Goal: Task Accomplishment & Management: Manage account settings

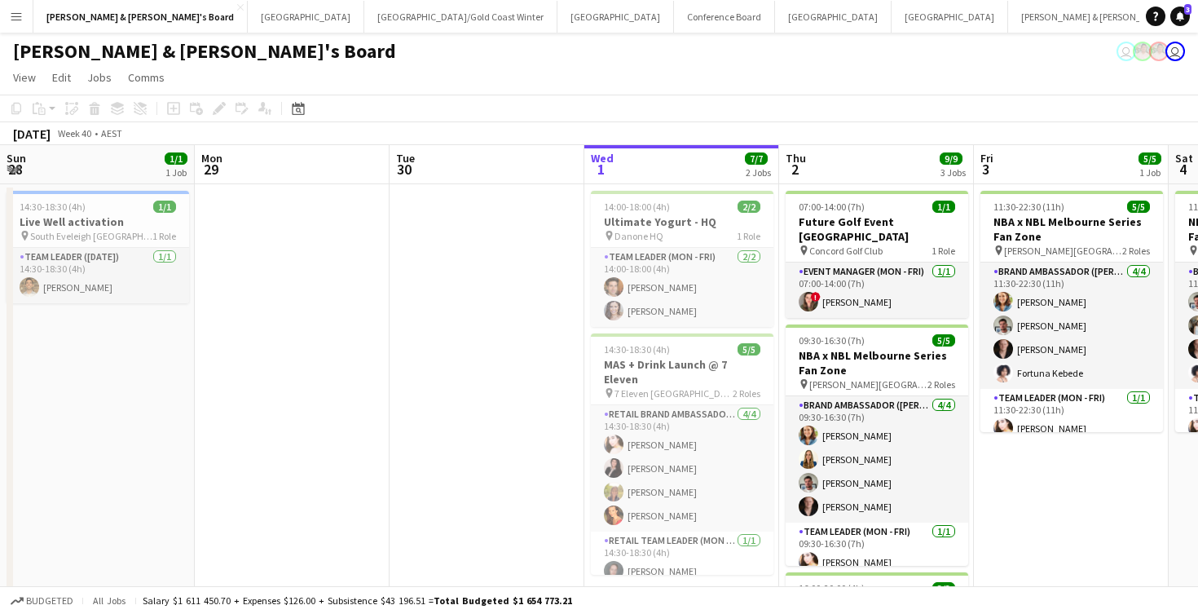
scroll to position [0, 390]
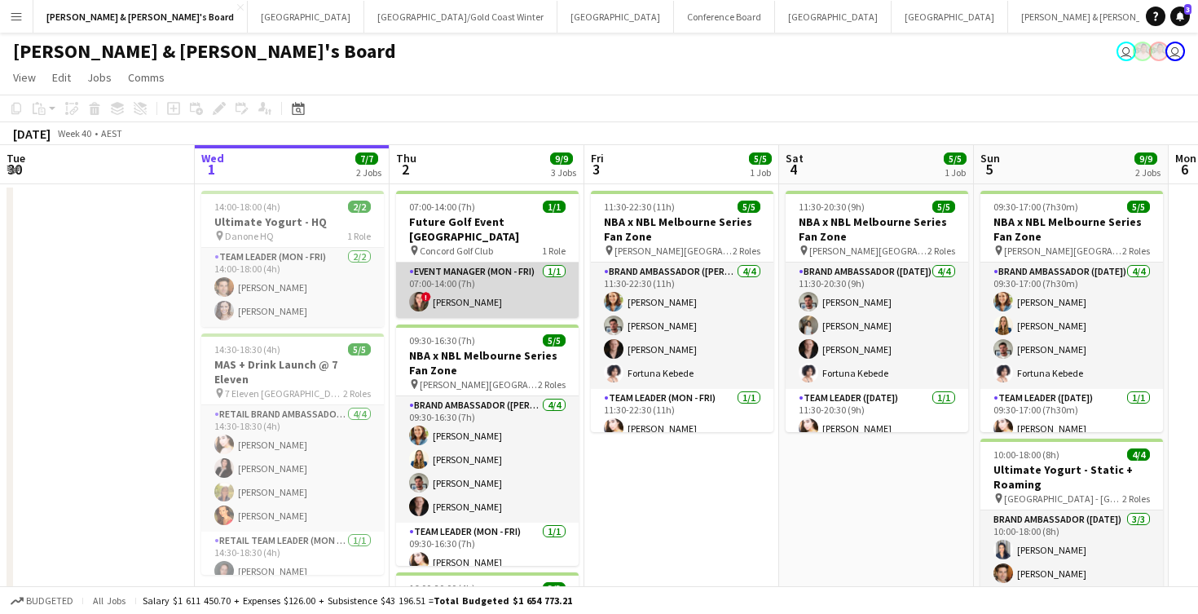
click at [502, 287] on app-card-role "Event Manager (Mon - Fri) [DATE] 07:00-14:00 (7h) ! [PERSON_NAME]" at bounding box center [487, 289] width 183 height 55
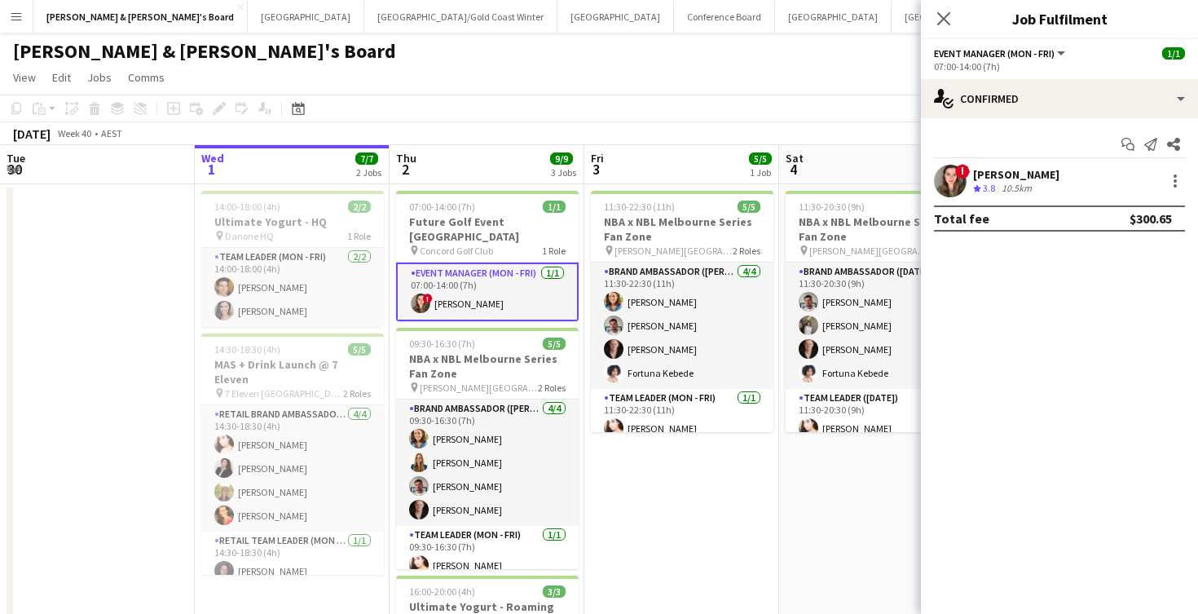
click at [1016, 180] on div "[PERSON_NAME]" at bounding box center [1016, 174] width 86 height 15
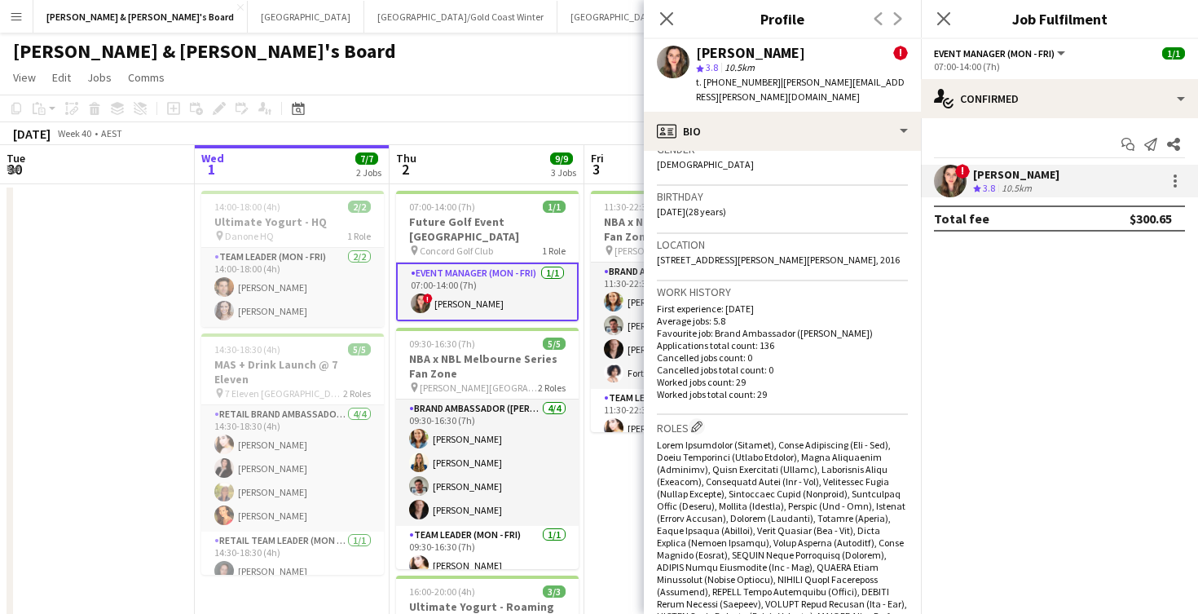
scroll to position [479, 0]
click at [668, 20] on icon at bounding box center [666, 18] width 15 height 15
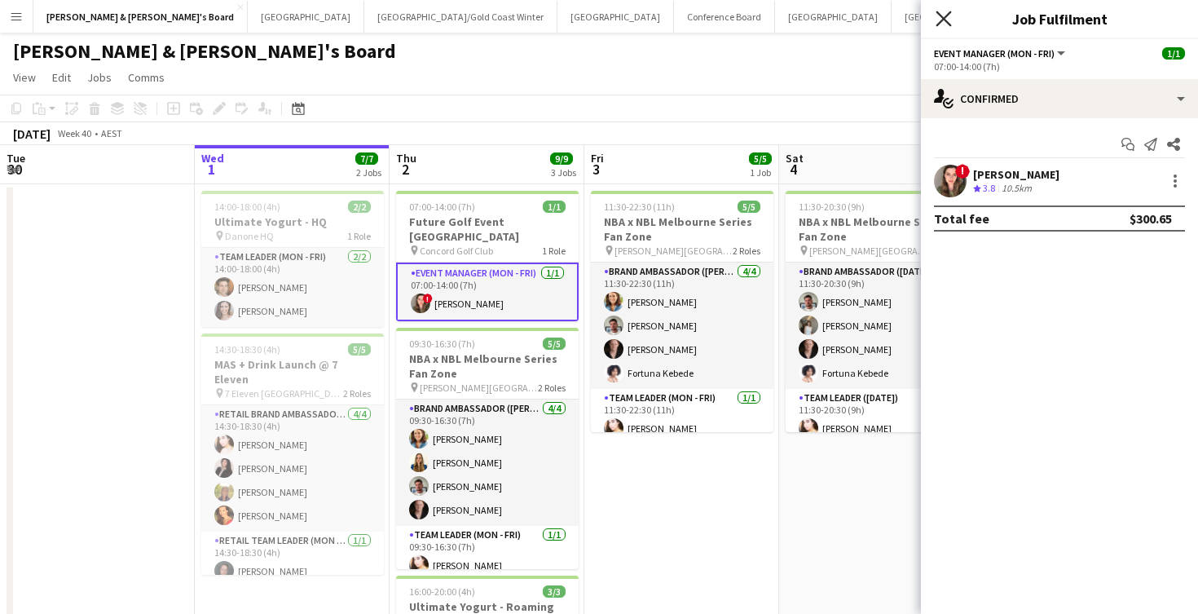
click at [944, 21] on icon "Close pop-in" at bounding box center [943, 18] width 15 height 15
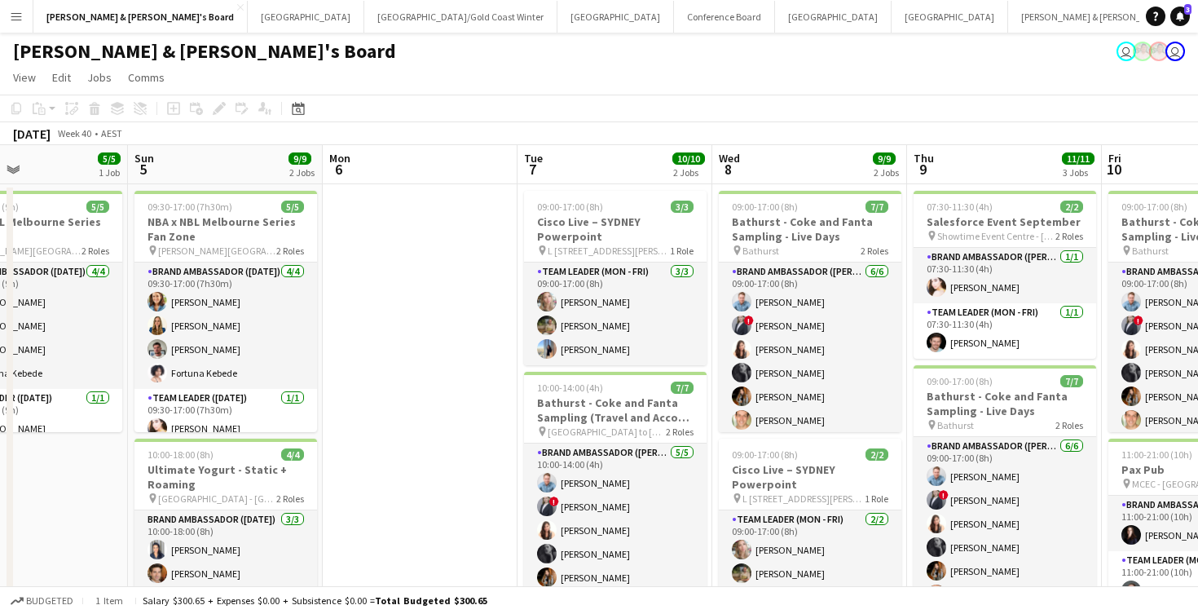
scroll to position [0, 0]
click at [364, 19] on button "[GEOGRAPHIC_DATA]/[GEOGRAPHIC_DATA] Winter Close" at bounding box center [460, 17] width 193 height 32
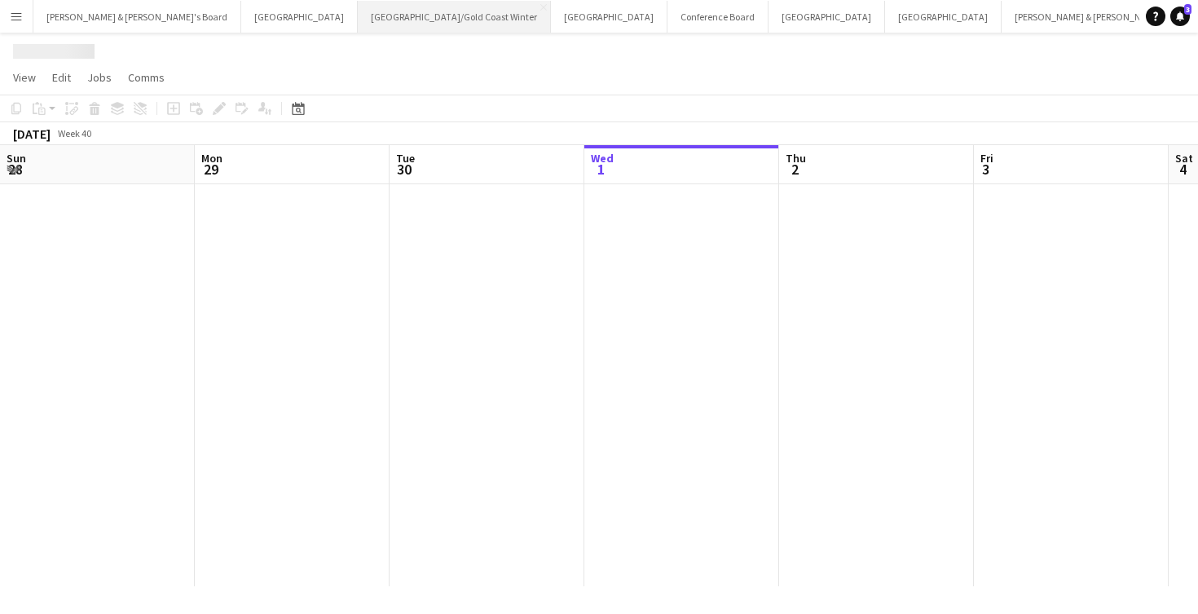
scroll to position [0, 390]
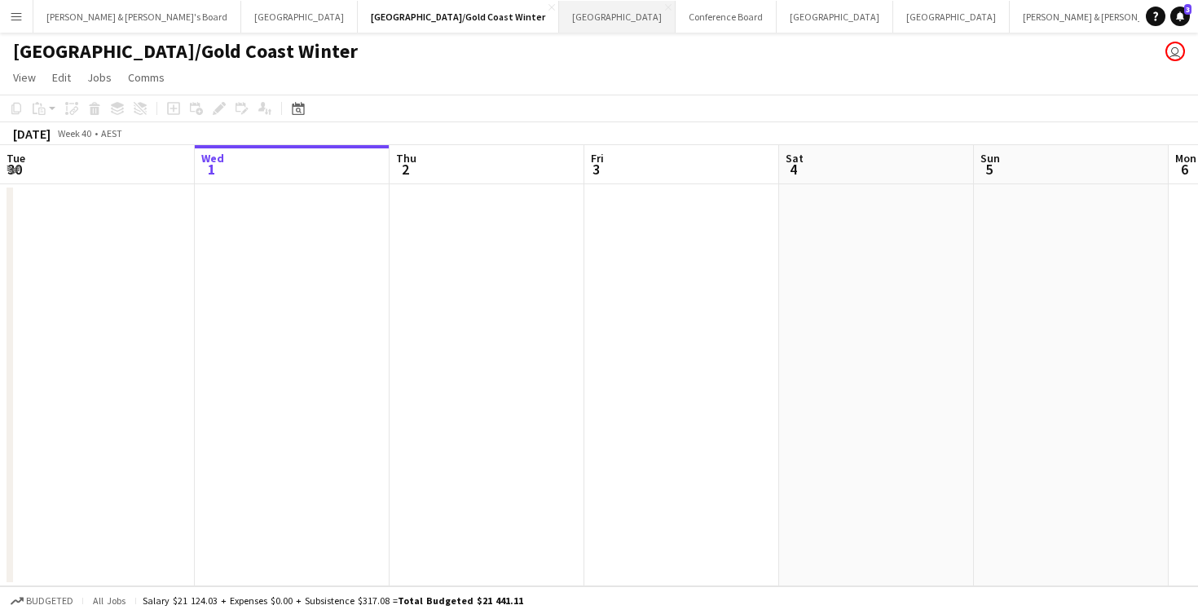
click at [559, 18] on button "Sydney Close" at bounding box center [617, 17] width 117 height 32
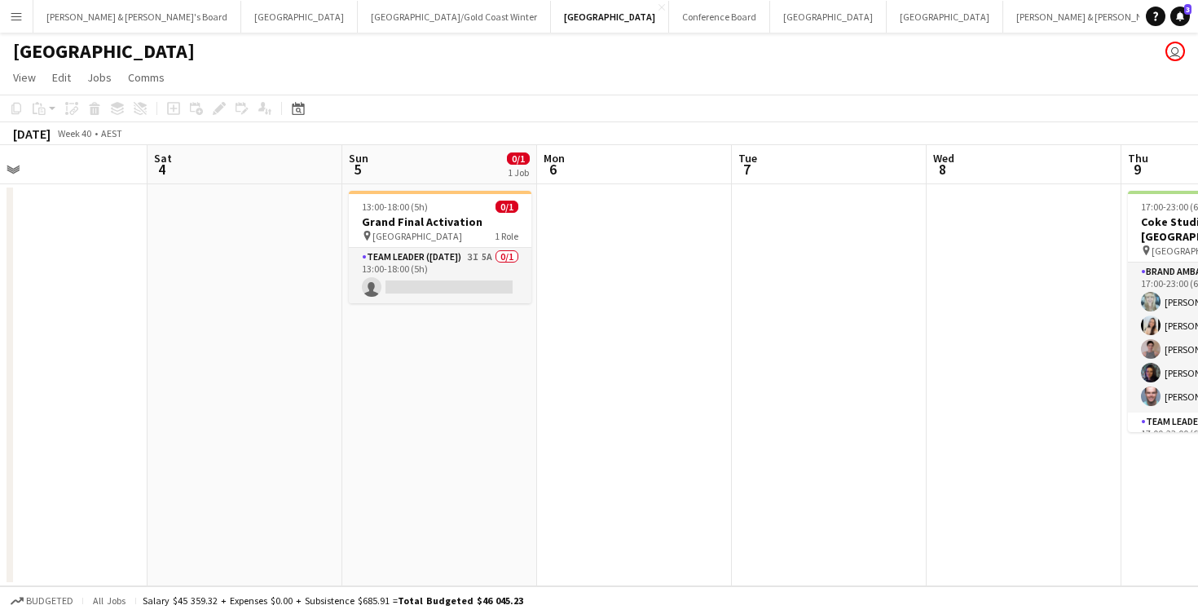
scroll to position [0, 637]
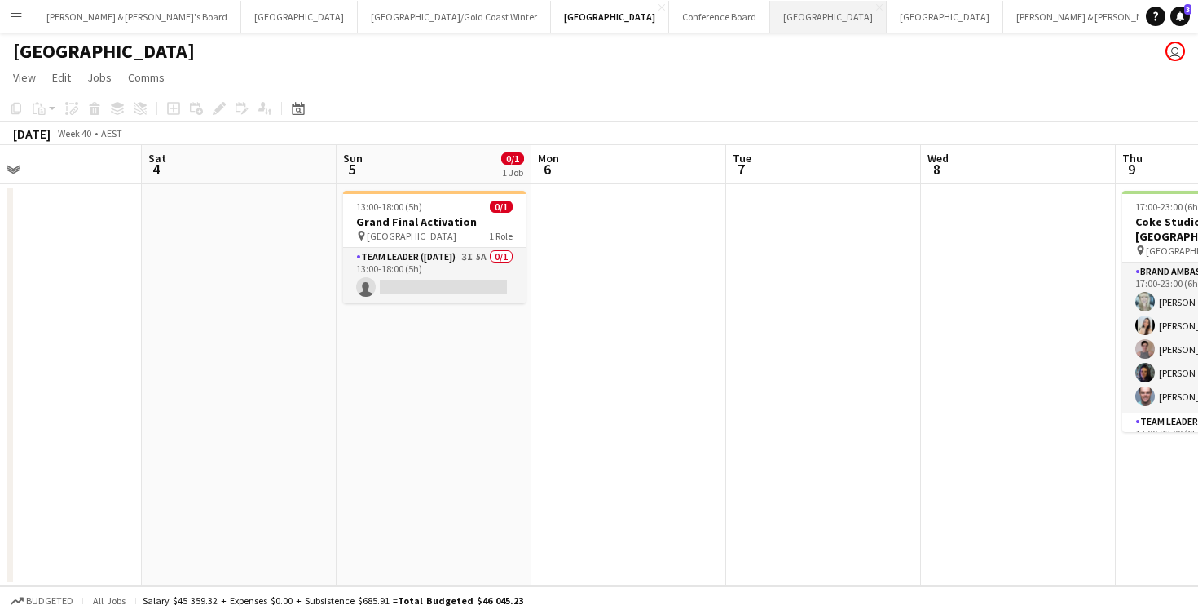
click at [770, 28] on button "Melbourne Close" at bounding box center [828, 17] width 117 height 32
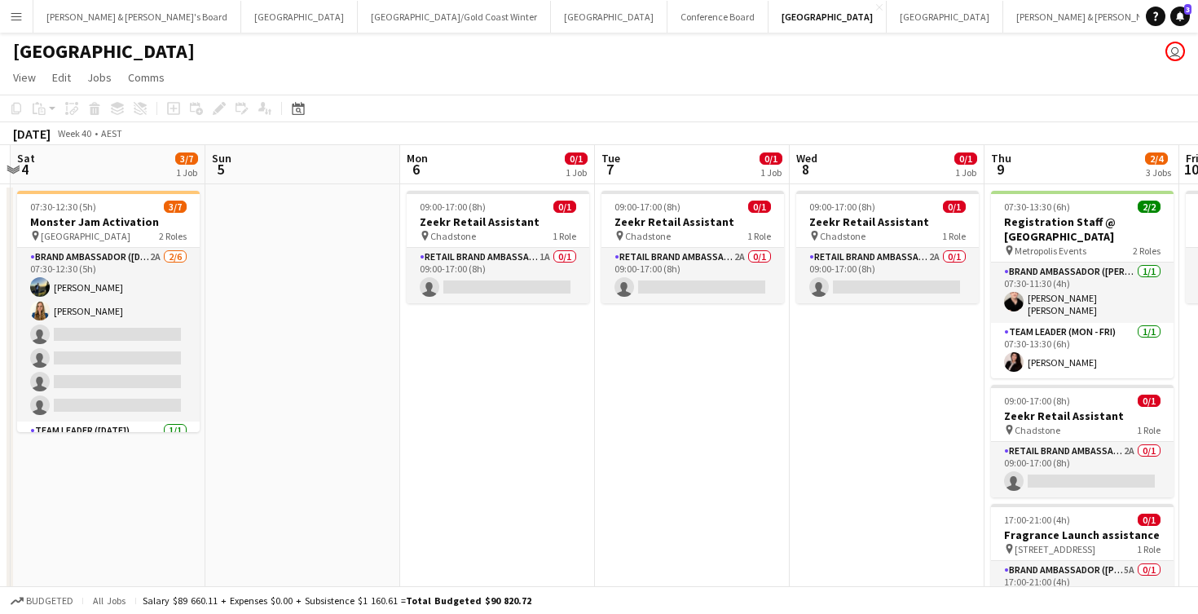
scroll to position [0, 773]
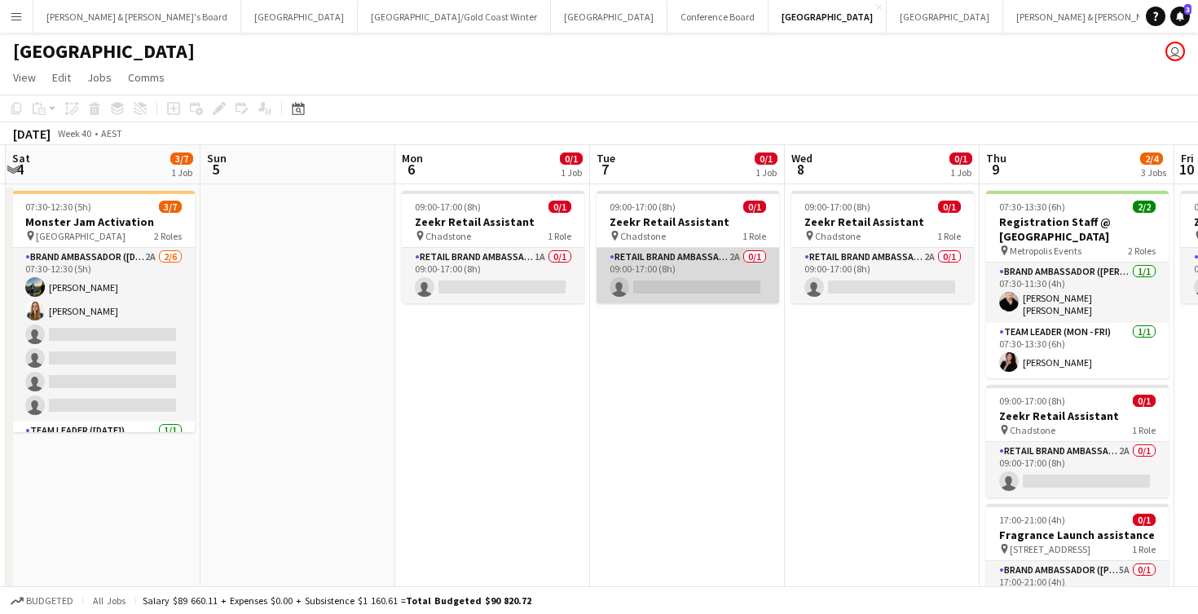
click at [689, 280] on app-card-role "RETAIL Brand Ambassador (Mon - Fri) 2A 0/1 09:00-17:00 (8h) single-neutral-acti…" at bounding box center [688, 275] width 183 height 55
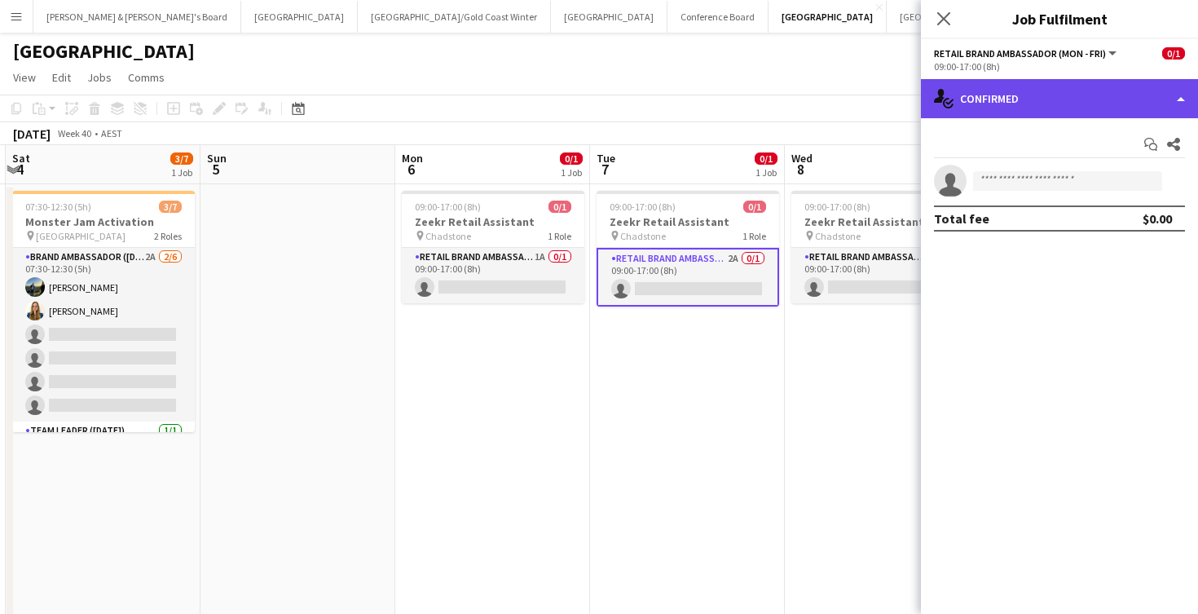
click at [1021, 104] on div "single-neutral-actions-check-2 Confirmed" at bounding box center [1059, 98] width 277 height 39
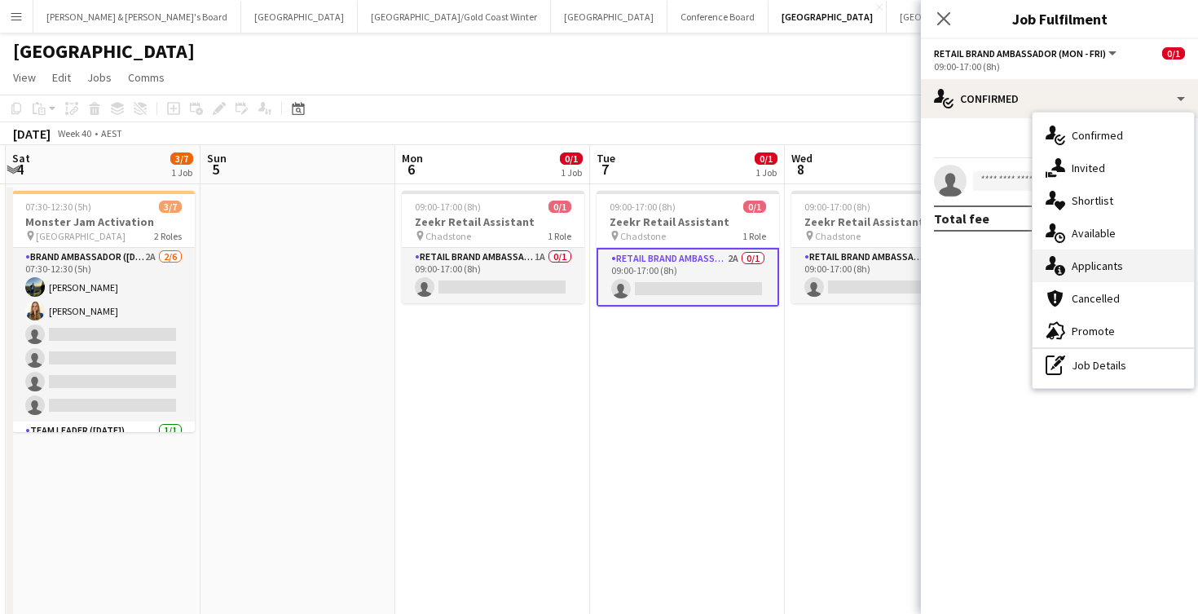
click at [1078, 268] on span "Applicants" at bounding box center [1097, 265] width 51 height 15
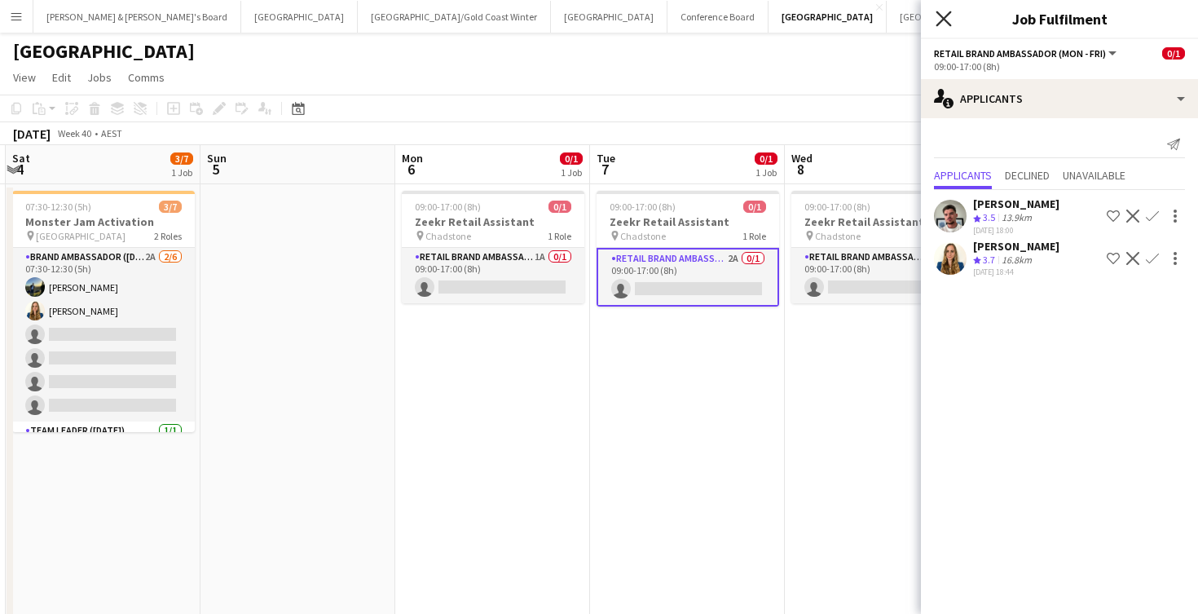
click at [942, 21] on icon "Close pop-in" at bounding box center [943, 18] width 15 height 15
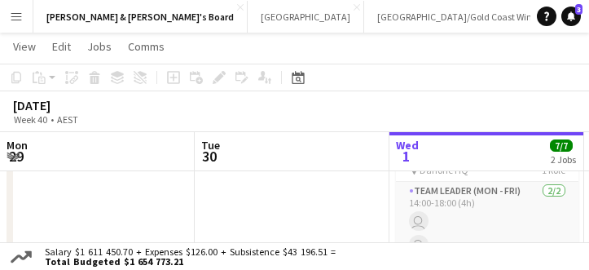
scroll to position [0, 402]
